Goal: Transaction & Acquisition: Obtain resource

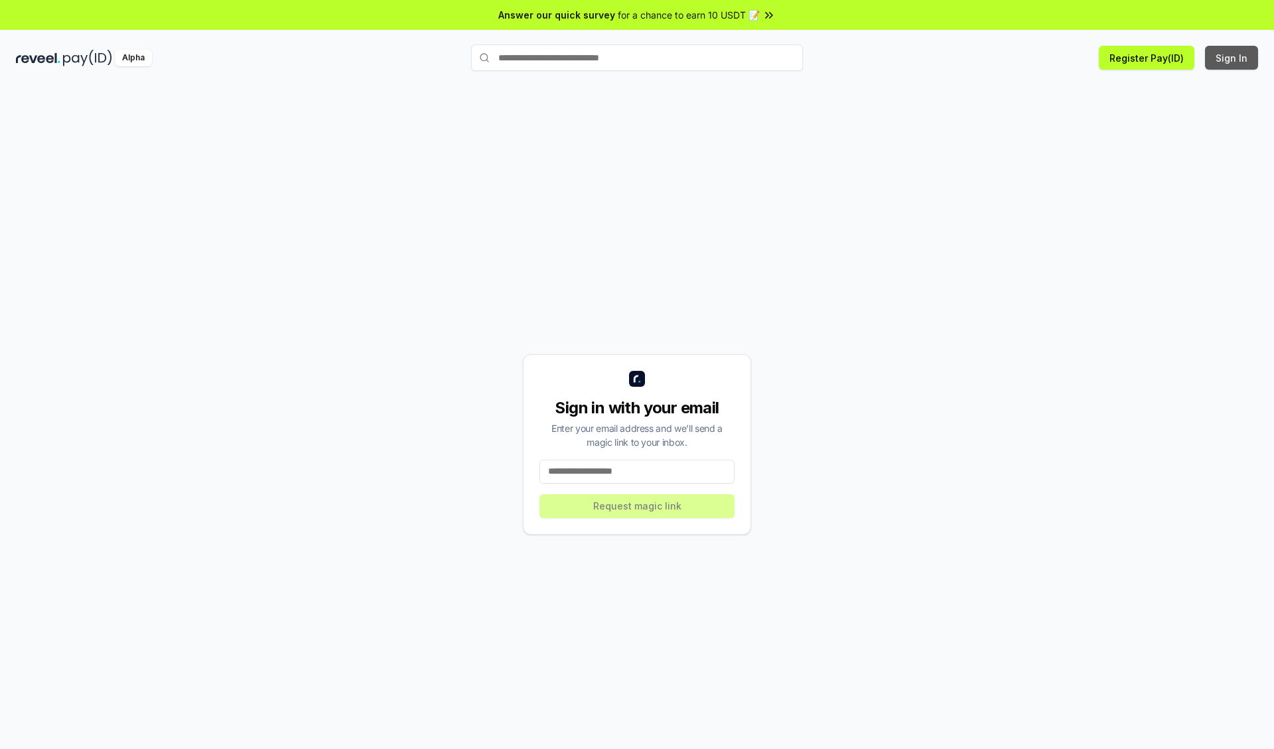
click at [1232, 58] on button "Sign In" at bounding box center [1231, 58] width 53 height 24
type input "**********"
click at [637, 505] on button "Request magic link" at bounding box center [636, 506] width 195 height 24
